Goal: Task Accomplishment & Management: Manage account settings

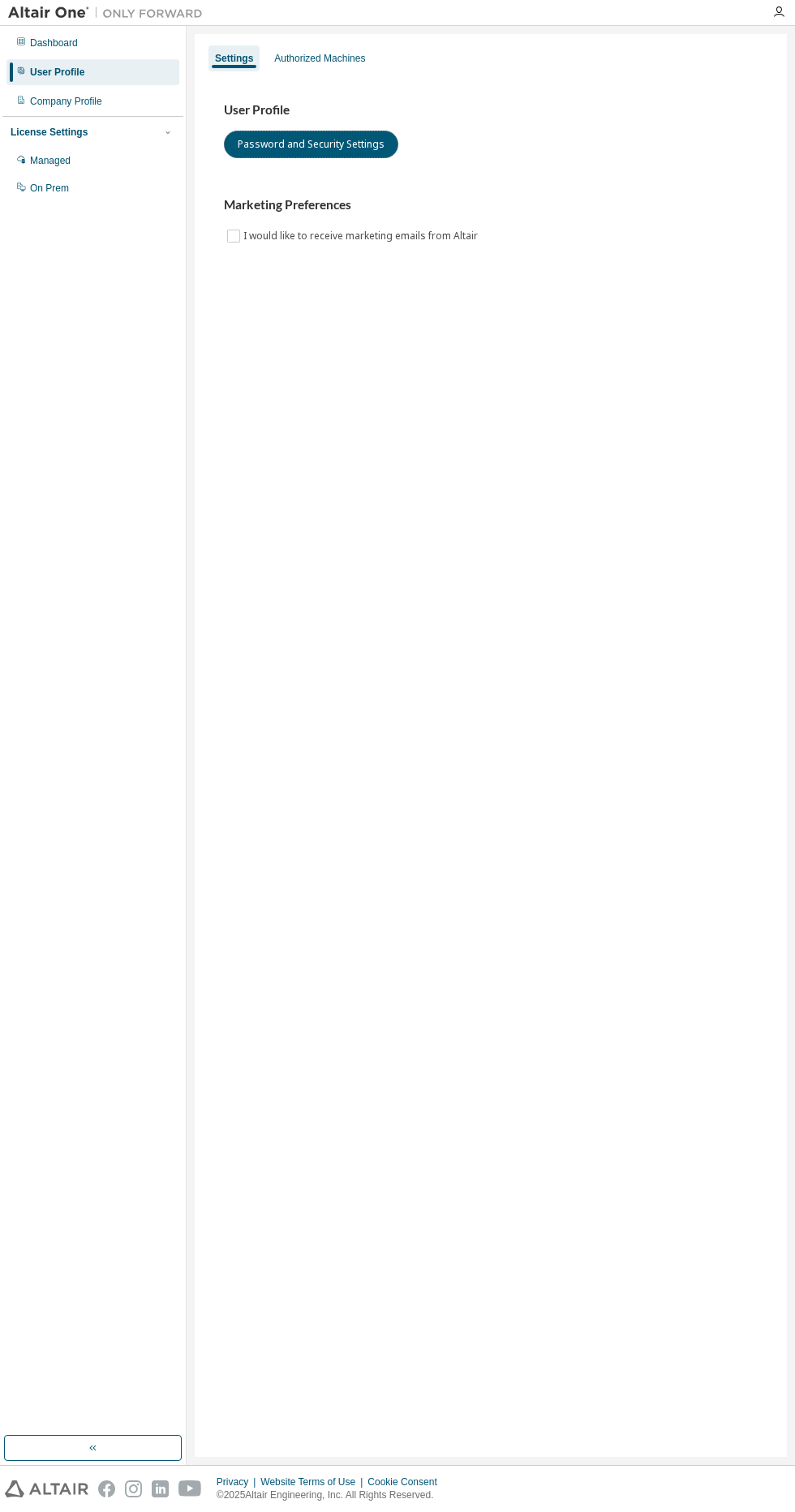
click at [334, 145] on button "Password and Security Settings" at bounding box center [311, 145] width 174 height 28
